Goal: Task Accomplishment & Management: Manage account settings

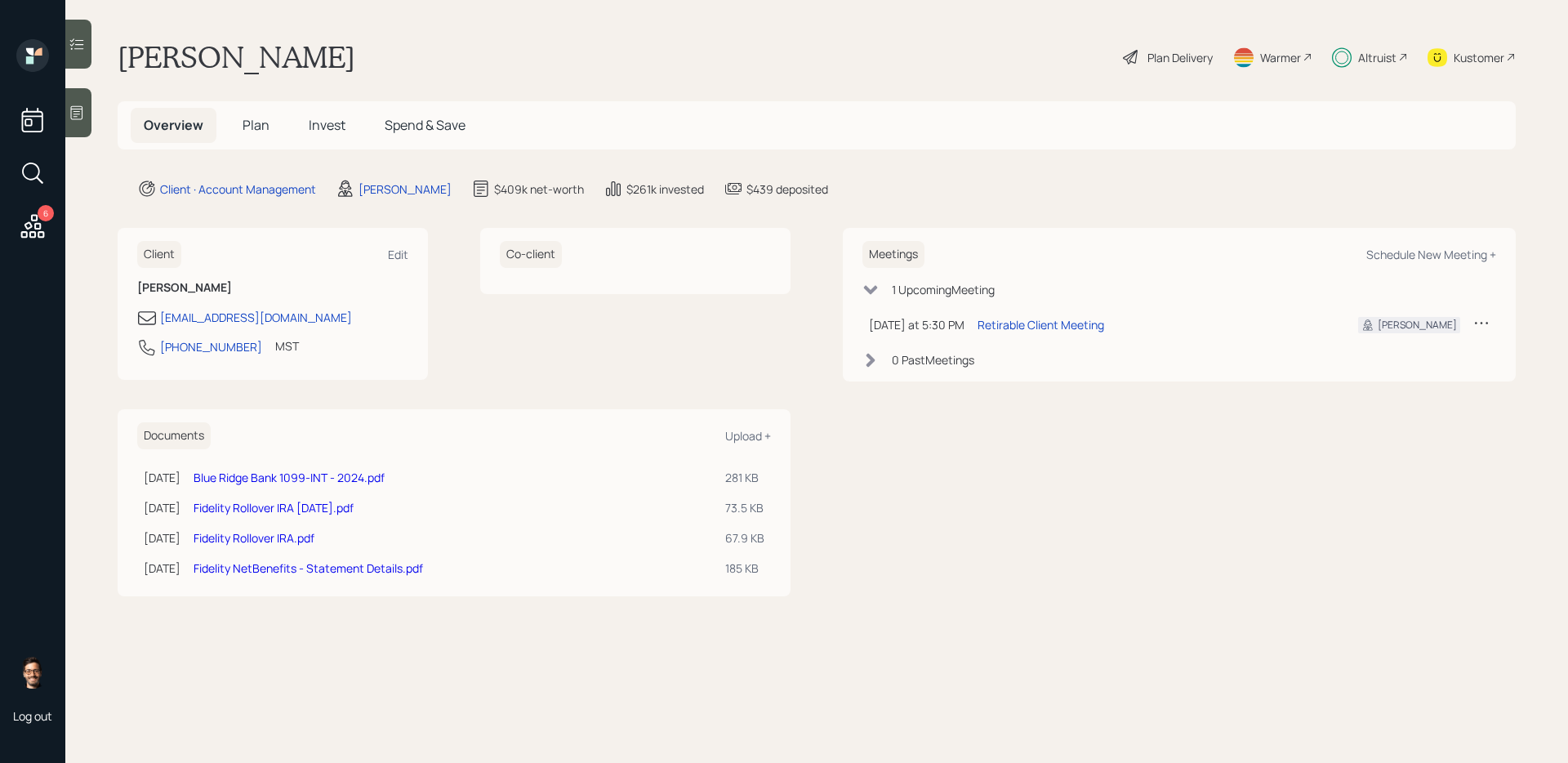
click at [320, 121] on span "Invest" at bounding box center [327, 125] width 36 height 18
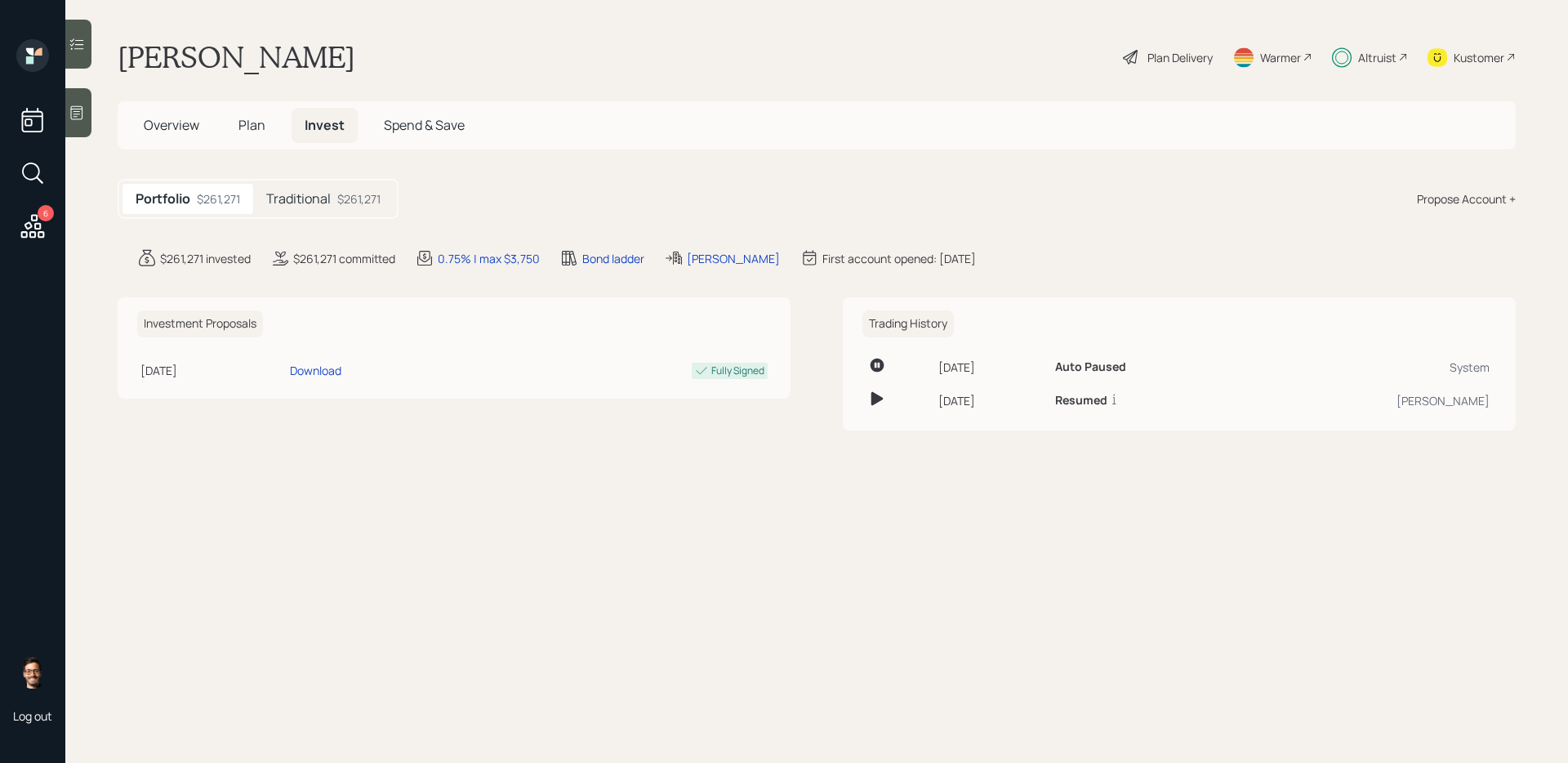
click at [288, 195] on h5 "Traditional" at bounding box center [298, 198] width 65 height 15
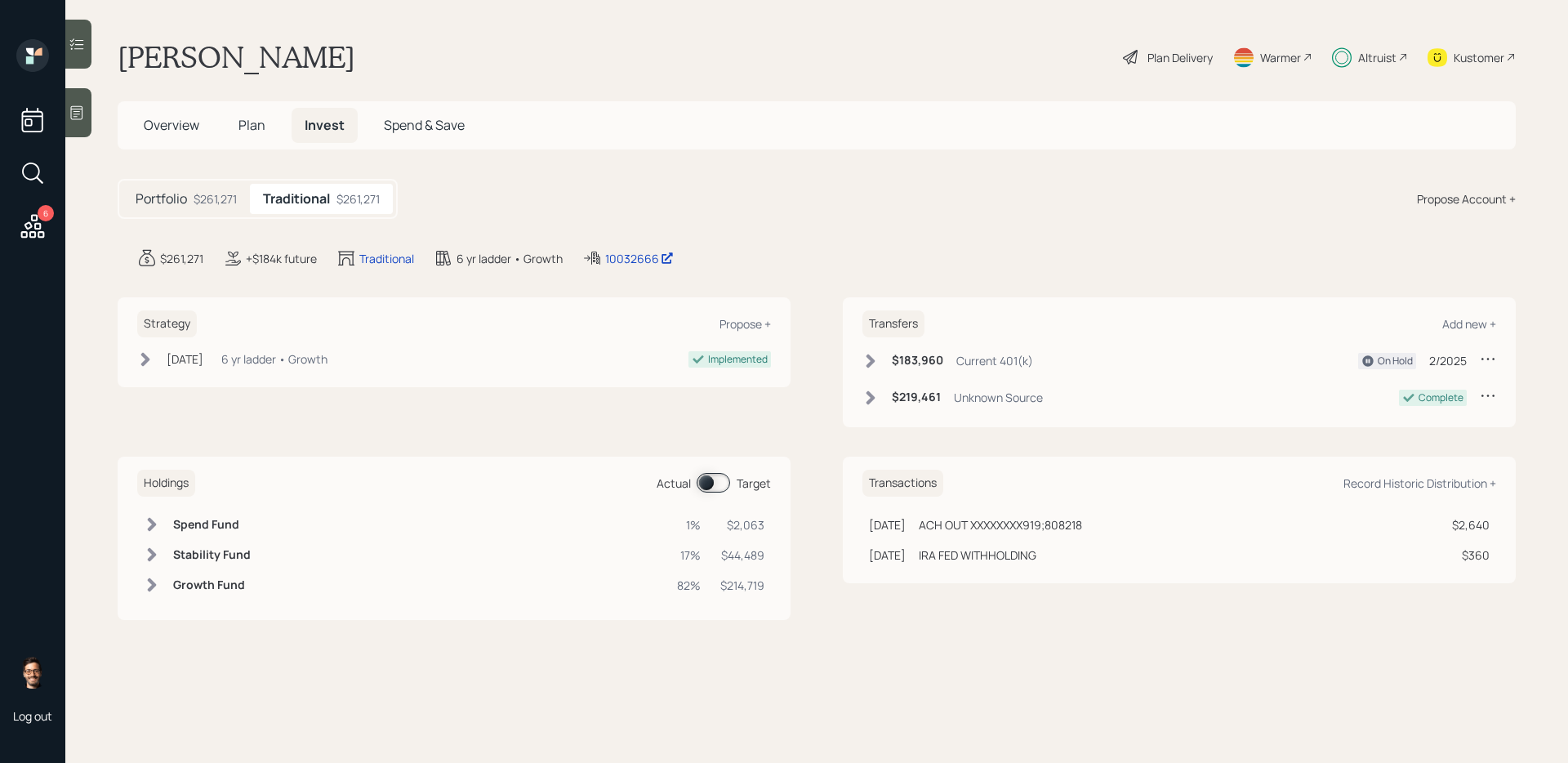
click at [84, 56] on div at bounding box center [78, 43] width 26 height 49
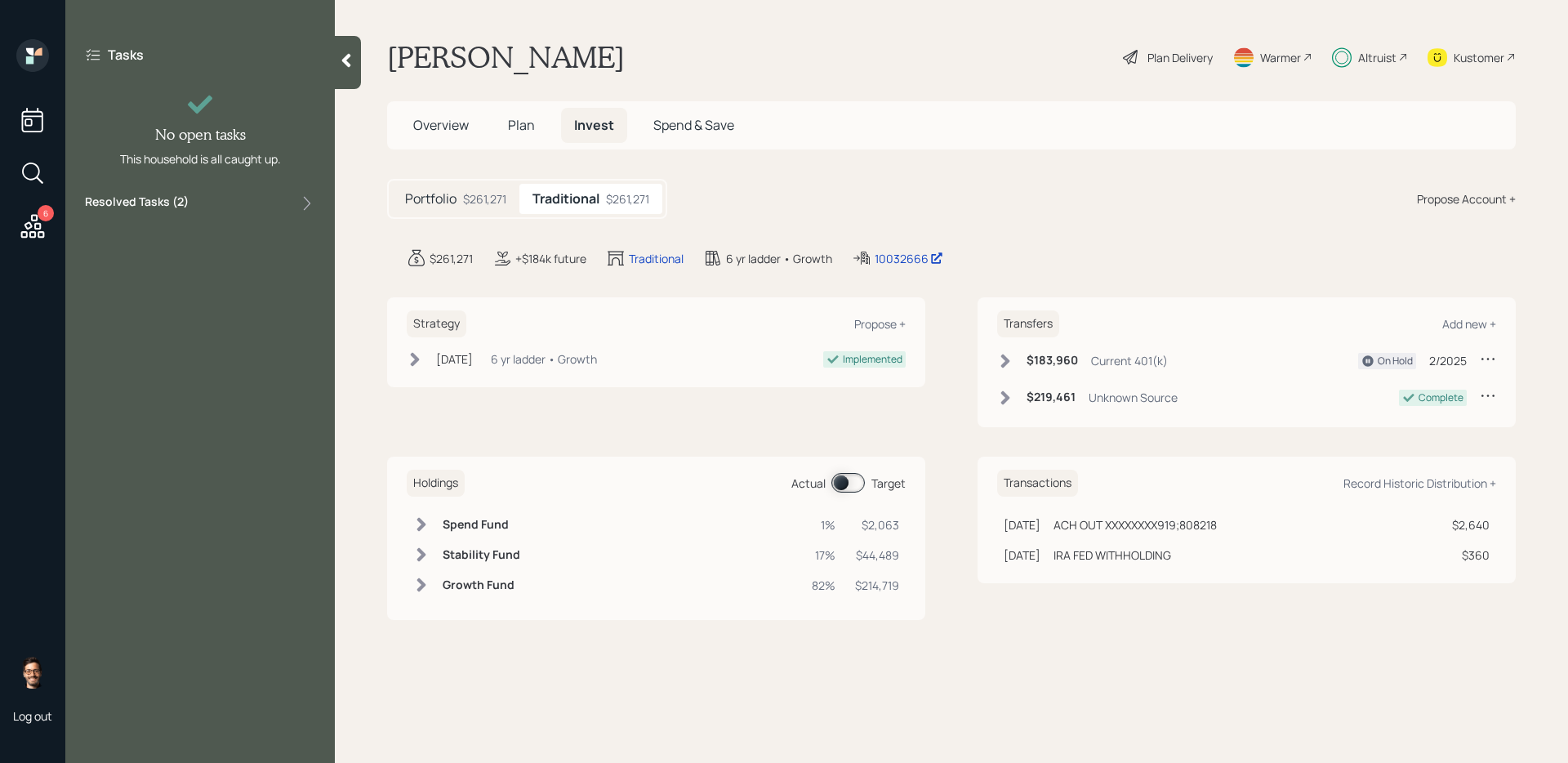
click at [146, 204] on label "Resolved Tasks ( 2 )" at bounding box center [137, 203] width 104 height 20
click at [37, 231] on icon at bounding box center [32, 225] width 29 height 29
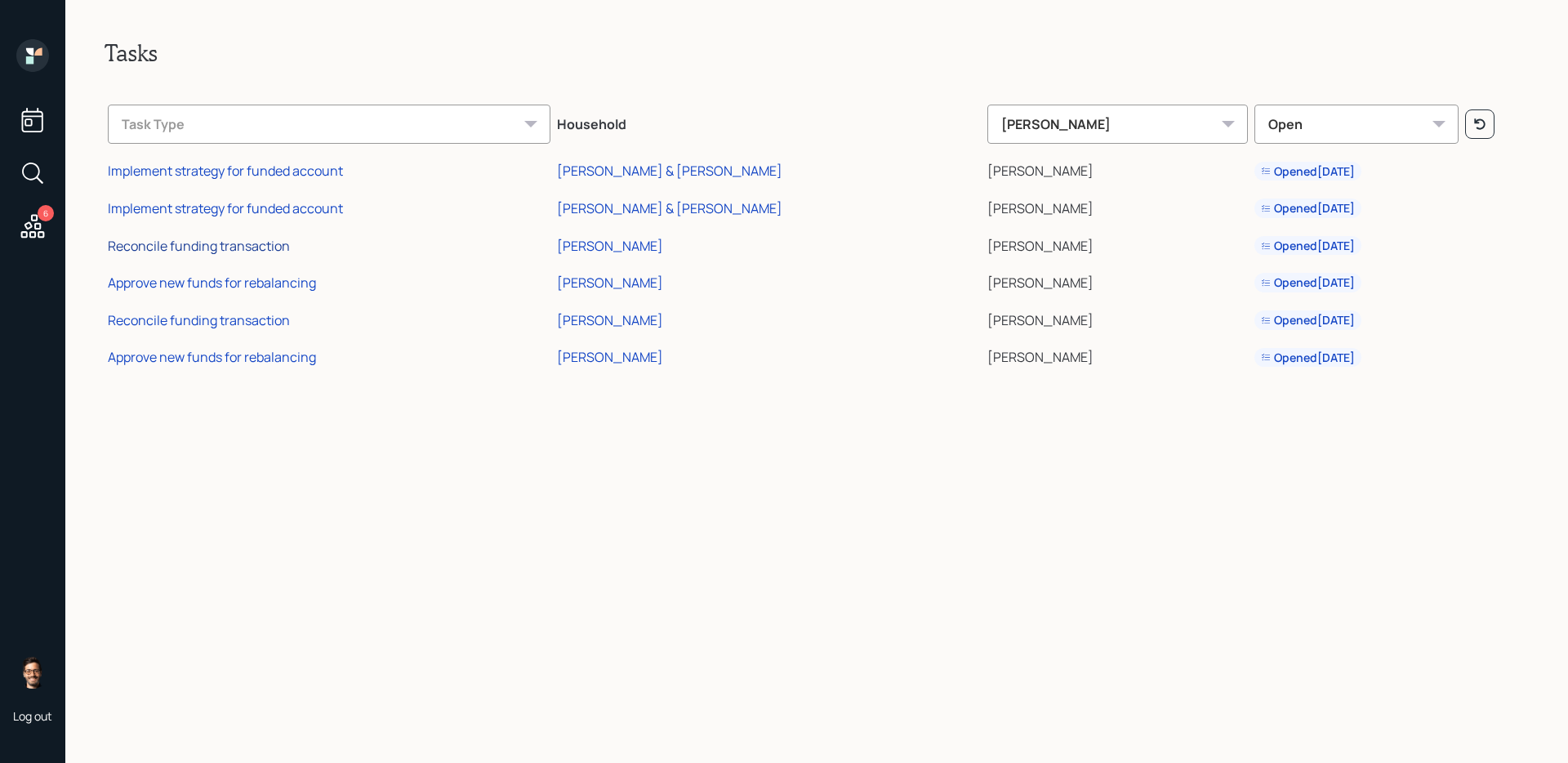
click at [246, 242] on div "Reconcile funding transaction" at bounding box center [198, 246] width 182 height 18
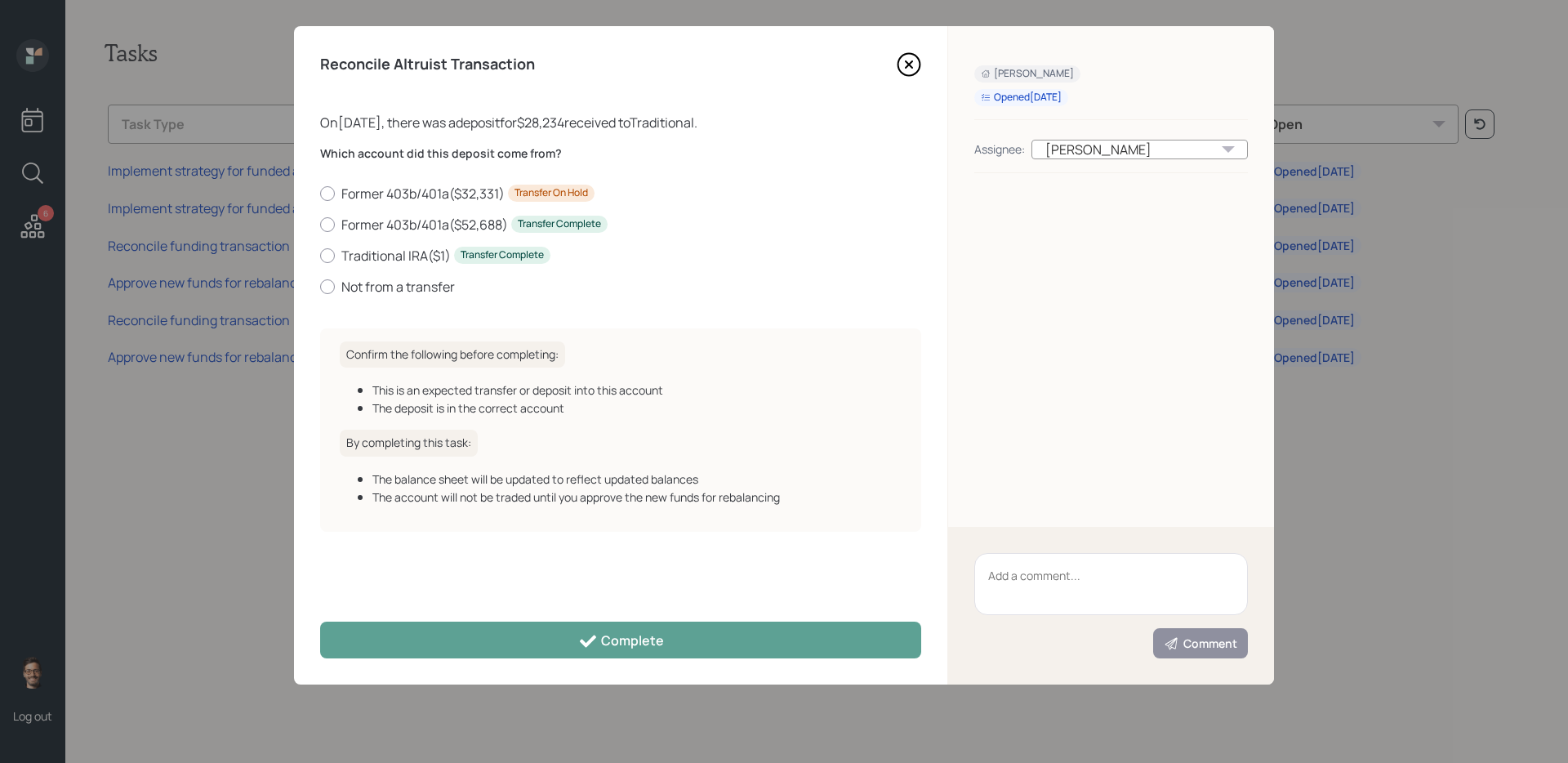
click at [908, 64] on icon at bounding box center [909, 64] width 6 height 6
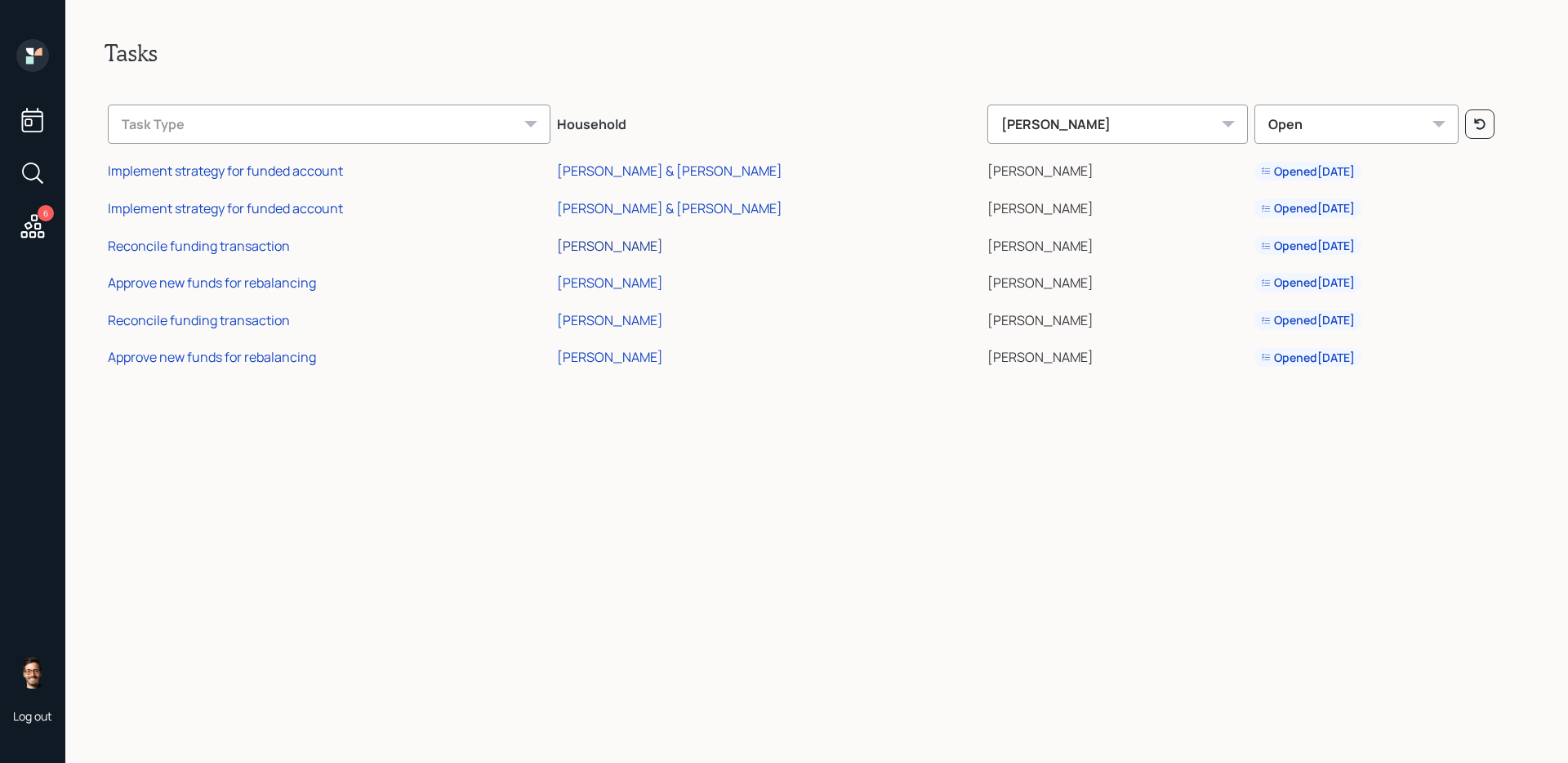
click at [599, 244] on div "[PERSON_NAME]" at bounding box center [611, 246] width 106 height 18
